Goal: Information Seeking & Learning: Understand process/instructions

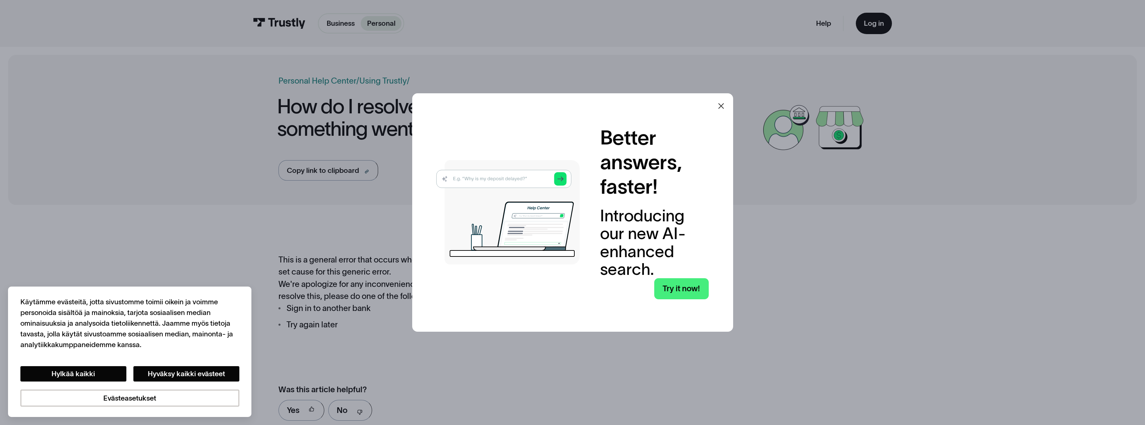
click at [724, 104] on icon at bounding box center [721, 106] width 8 height 8
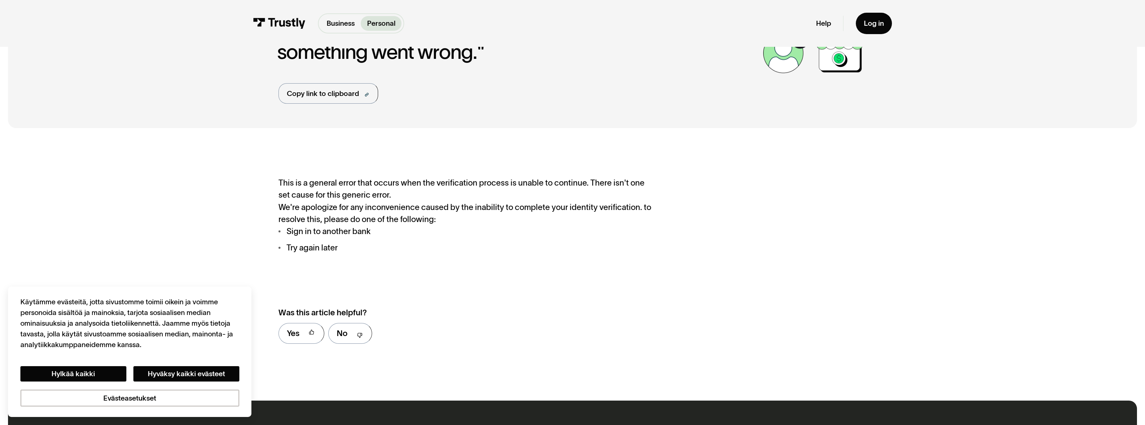
scroll to position [111, 0]
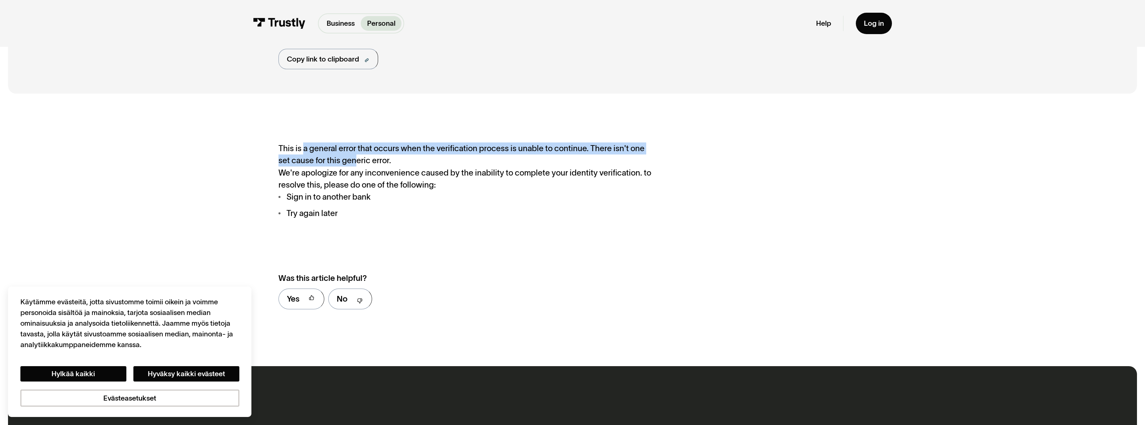
drag, startPoint x: 321, startPoint y: 149, endPoint x: 340, endPoint y: 163, distance: 23.9
click at [340, 163] on div "This is a general error that occurs when the verification process is unable to …" at bounding box center [467, 154] width 379 height 24
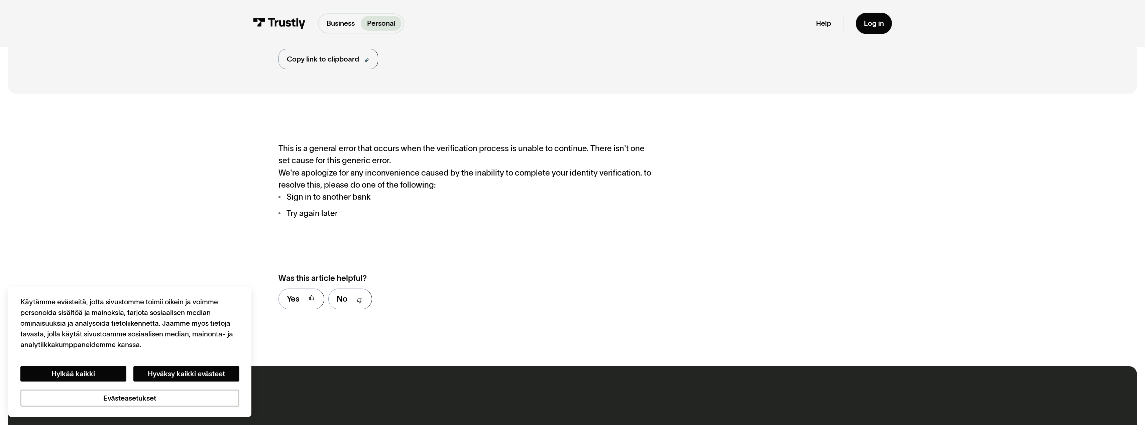
click at [360, 171] on div "We're apologize for any inconvenience caused by the inability to complete your …" at bounding box center [467, 193] width 379 height 53
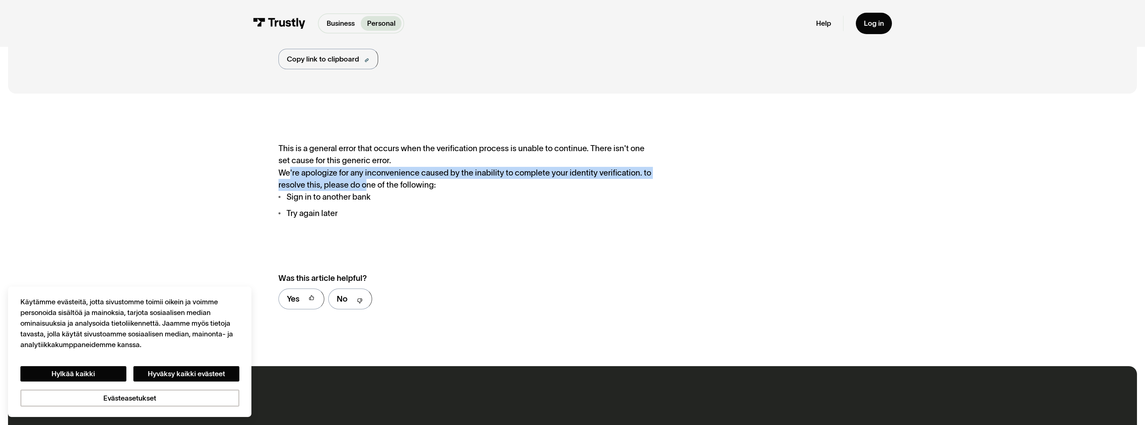
drag, startPoint x: 290, startPoint y: 176, endPoint x: 364, endPoint y: 183, distance: 74.2
click at [364, 183] on div "We're apologize for any inconvenience caused by the inability to complete your …" at bounding box center [467, 193] width 379 height 53
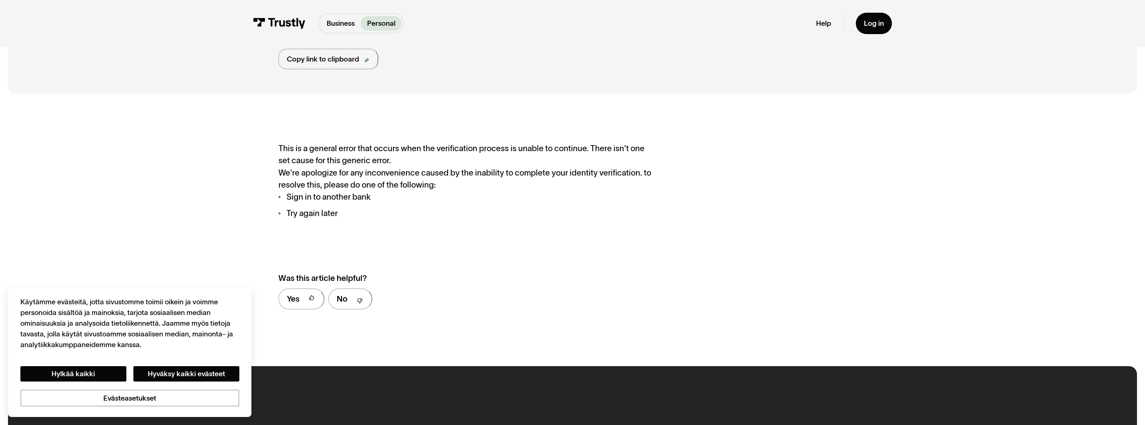
click at [321, 200] on li "Sign in to another bank" at bounding box center [467, 197] width 379 height 12
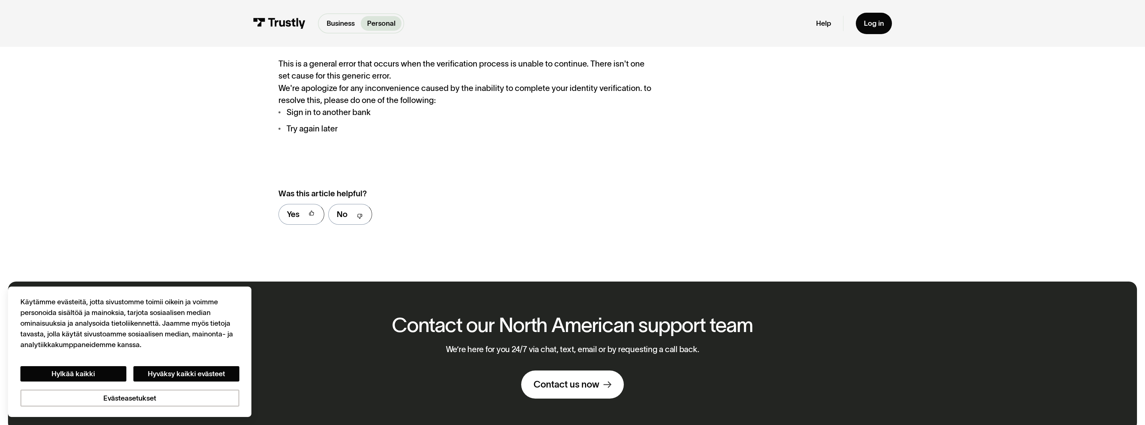
scroll to position [278, 0]
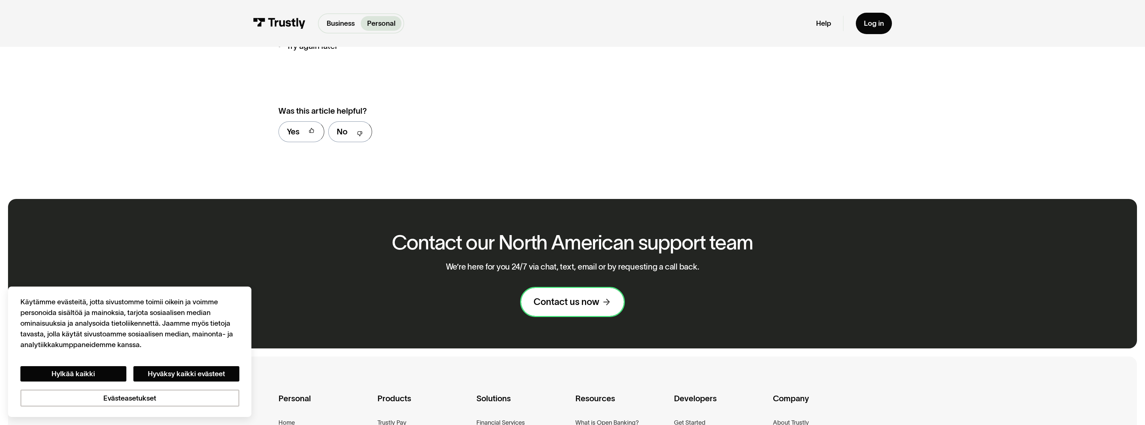
click at [558, 300] on div "Contact us now" at bounding box center [567, 302] width 66 height 12
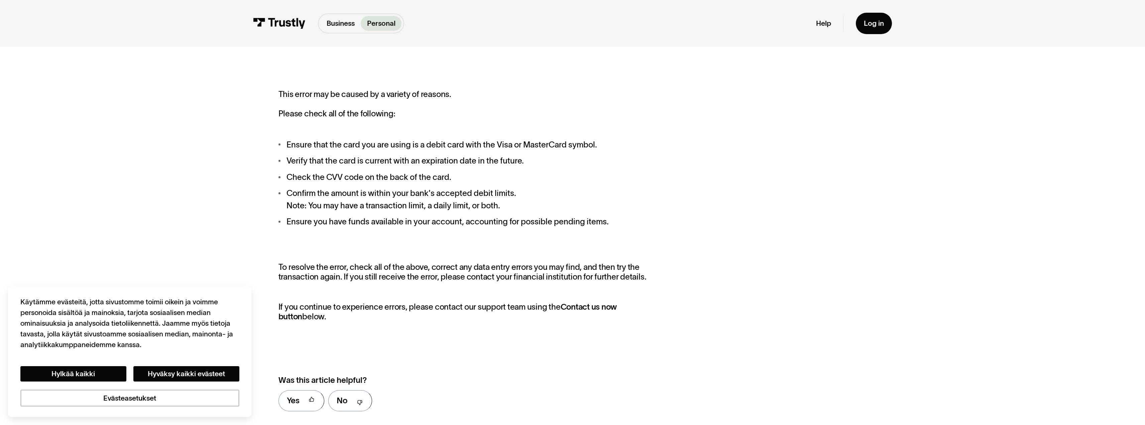
scroll to position [167, 0]
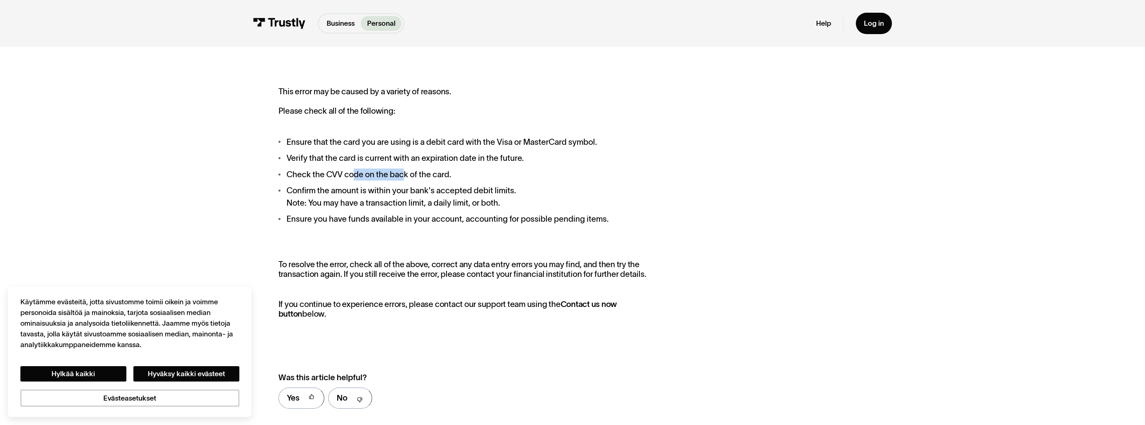
drag, startPoint x: 354, startPoint y: 170, endPoint x: 404, endPoint y: 178, distance: 50.7
click at [404, 178] on li "Check the CVV code on the back of the card." at bounding box center [467, 174] width 379 height 12
click at [429, 197] on li "Confirm the amount is within your bank's accepted debit limits. Note: You may h…" at bounding box center [467, 197] width 379 height 24
drag, startPoint x: 310, startPoint y: 195, endPoint x: 342, endPoint y: 191, distance: 32.6
click at [347, 208] on li "Confirm the amount is within your bank's accepted debit limits. Note: You may h…" at bounding box center [467, 197] width 379 height 24
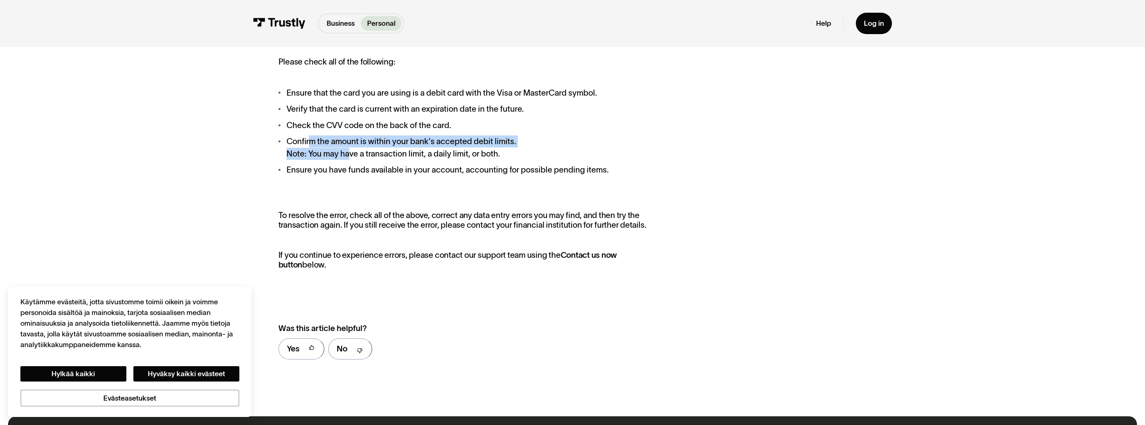
scroll to position [278, 0]
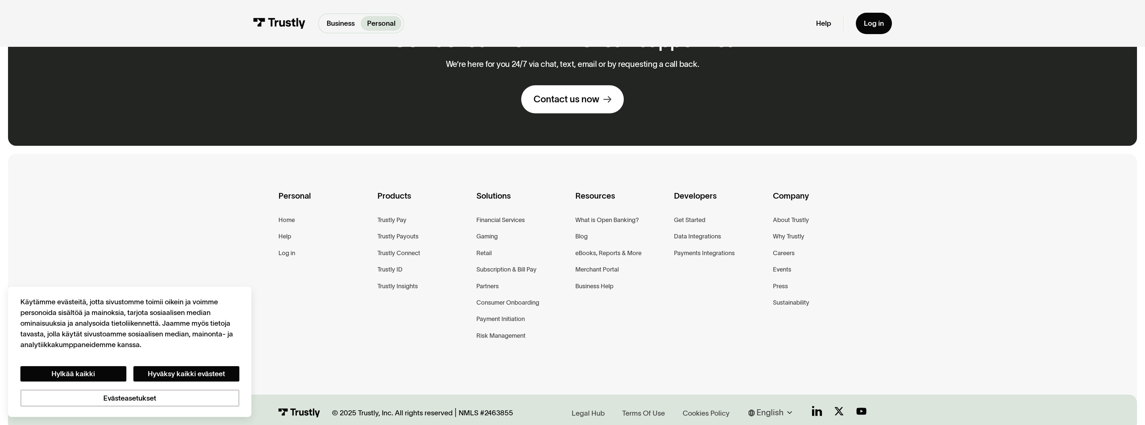
scroll to position [522, 0]
